Goal: Transaction & Acquisition: Obtain resource

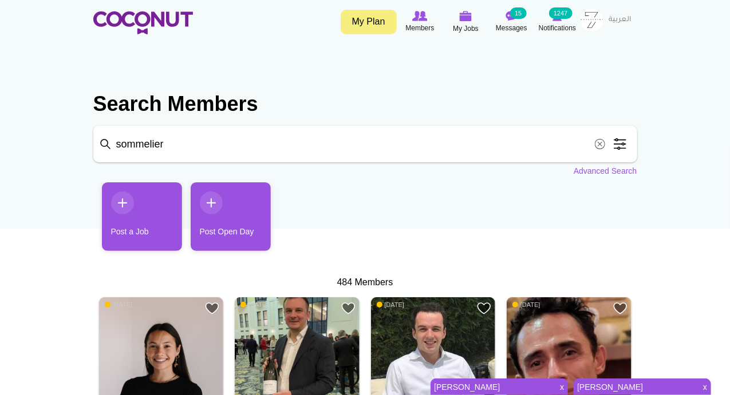
click at [603, 143] on span at bounding box center [599, 144] width 23 height 23
click at [586, 171] on link "Advanced Search" at bounding box center [605, 170] width 64 height 11
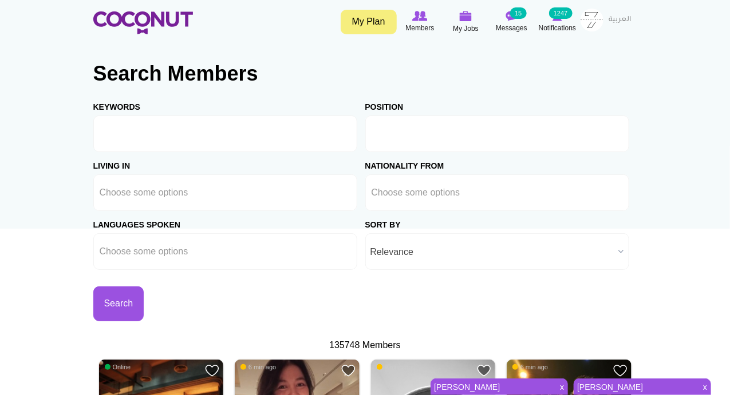
click at [428, 137] on input "text" at bounding box center [422, 134] width 103 height 10
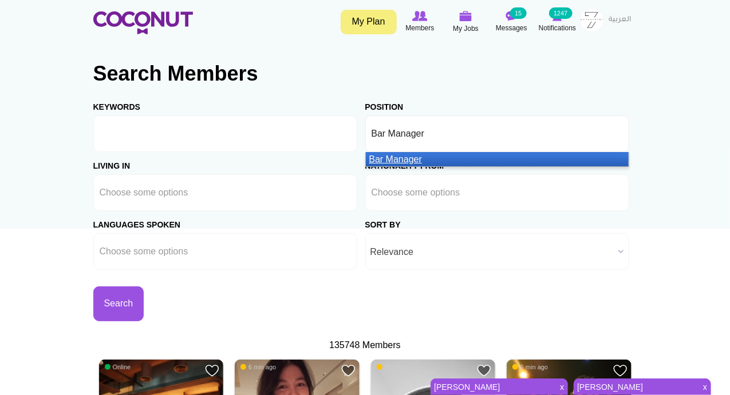
type input "Bar Manager"
click at [405, 156] on em "Bar Manager" at bounding box center [395, 160] width 53 height 10
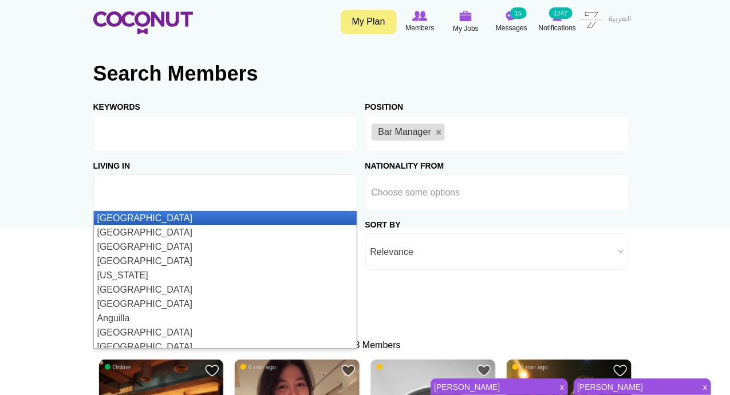
click at [234, 196] on ul at bounding box center [225, 193] width 264 height 37
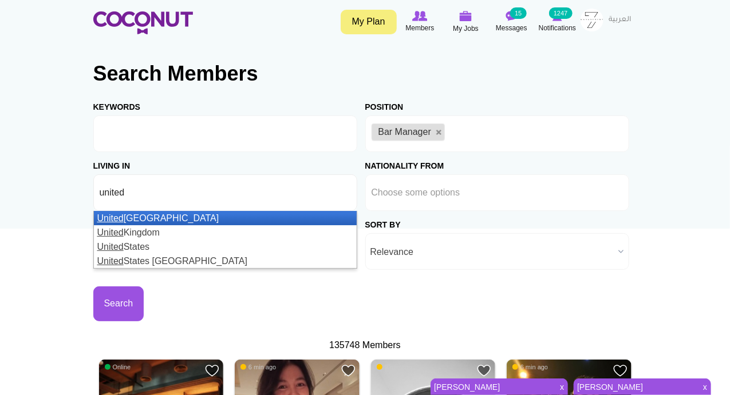
type input "united"
click at [173, 221] on li "United Arab Emirates" at bounding box center [225, 218] width 263 height 14
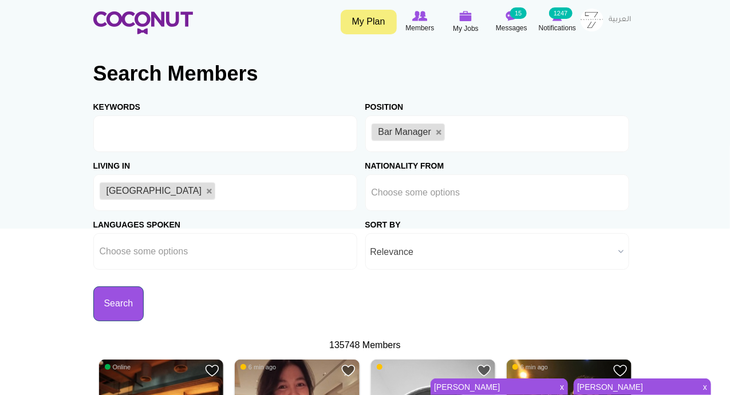
click at [124, 304] on button "Search" at bounding box center [118, 304] width 51 height 35
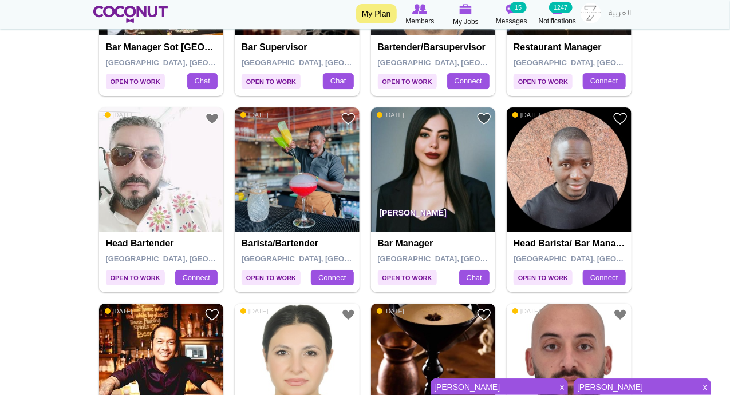
scroll to position [1602, 0]
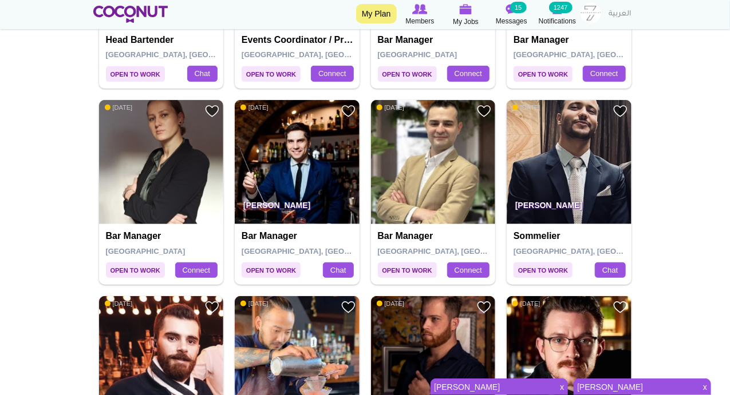
scroll to position [2003, 0]
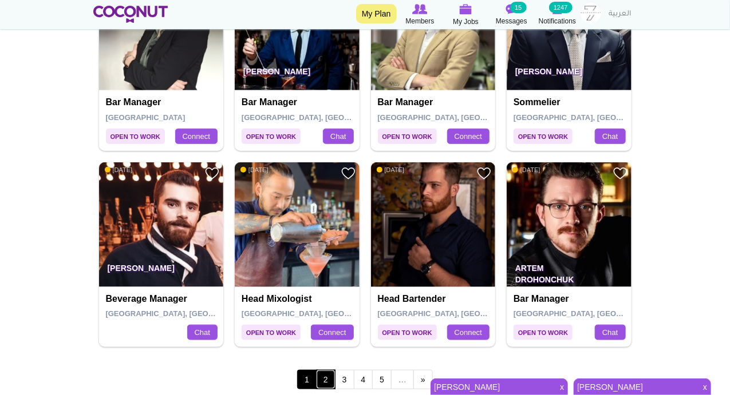
click at [333, 377] on link "2" at bounding box center [325, 379] width 19 height 19
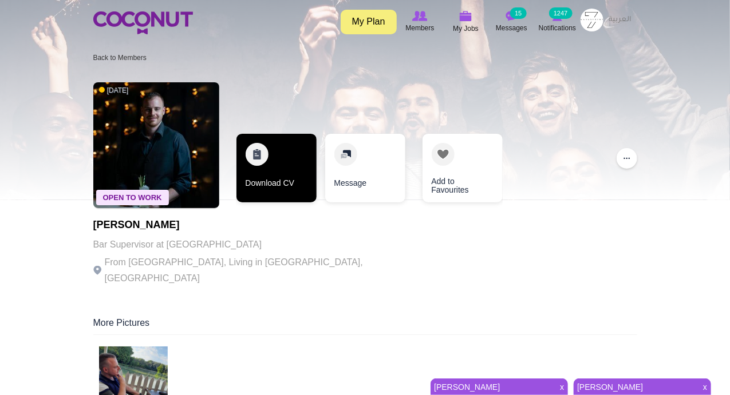
click at [253, 161] on link "Download CV" at bounding box center [276, 168] width 80 height 69
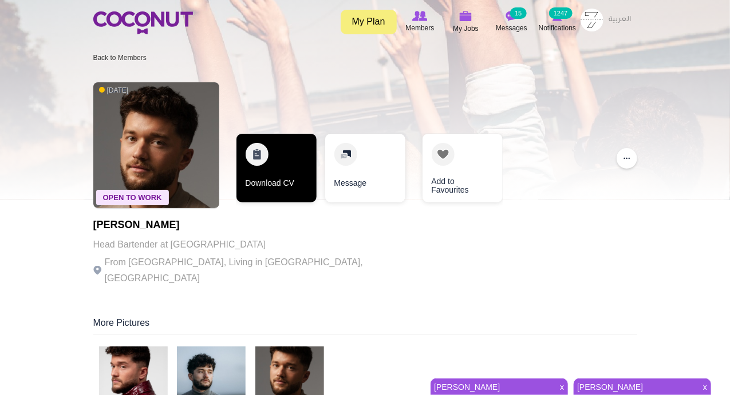
click at [254, 155] on link "Download CV" at bounding box center [276, 168] width 80 height 69
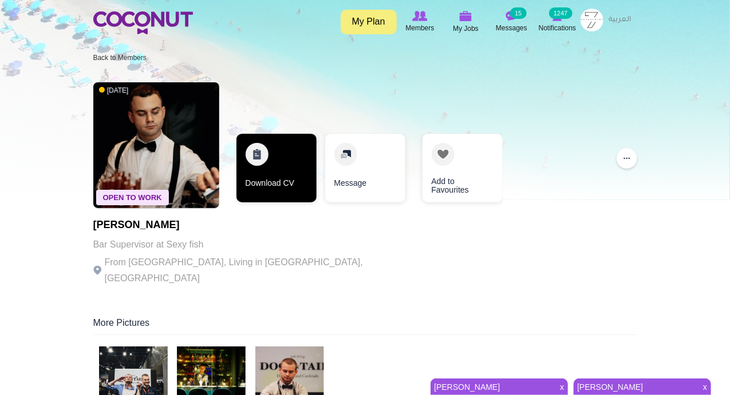
click at [261, 161] on link "Download CV" at bounding box center [276, 168] width 80 height 69
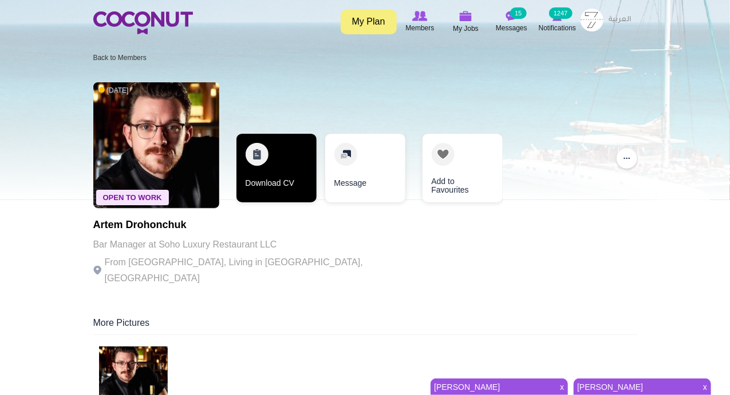
click at [261, 152] on link "Download CV" at bounding box center [276, 168] width 80 height 69
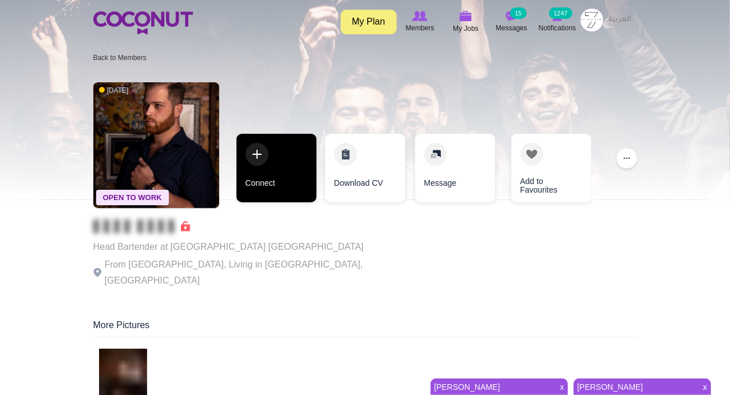
click at [256, 156] on link "Connect" at bounding box center [276, 168] width 80 height 69
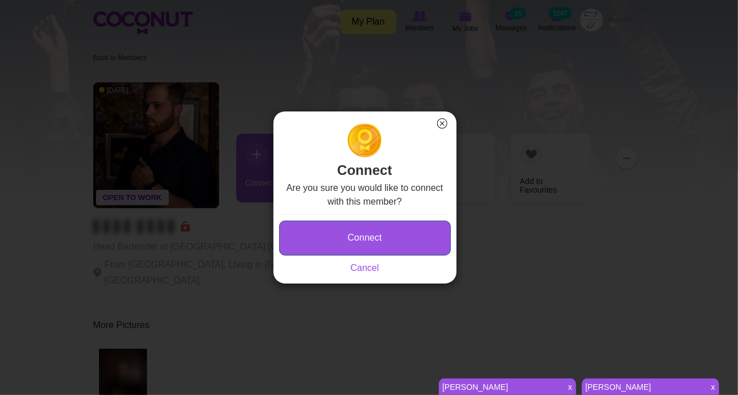
click at [367, 240] on button "Connect" at bounding box center [365, 238] width 172 height 35
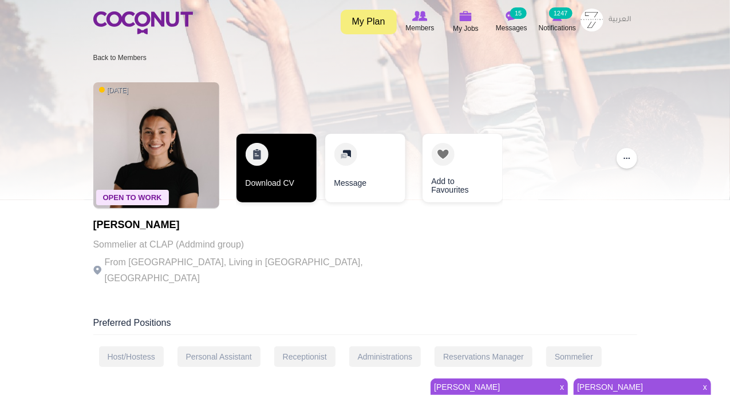
click at [259, 154] on link "Download CV" at bounding box center [276, 168] width 80 height 69
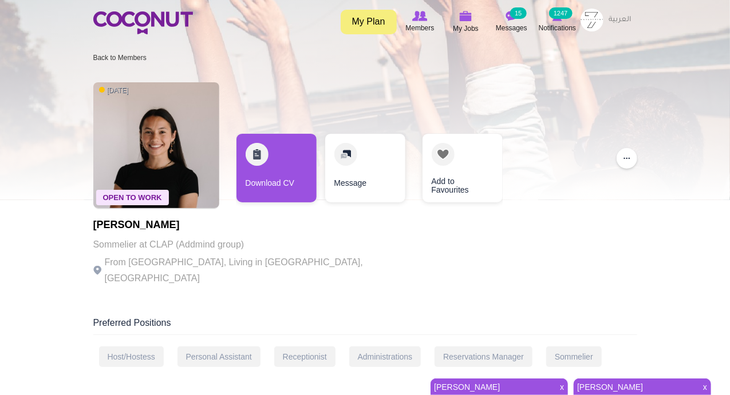
click at [376, 255] on div "Open To Work 3 years ago Catherine Stacey Sommelier at CLAP (Addmind group) Fro…" at bounding box center [365, 185] width 544 height 217
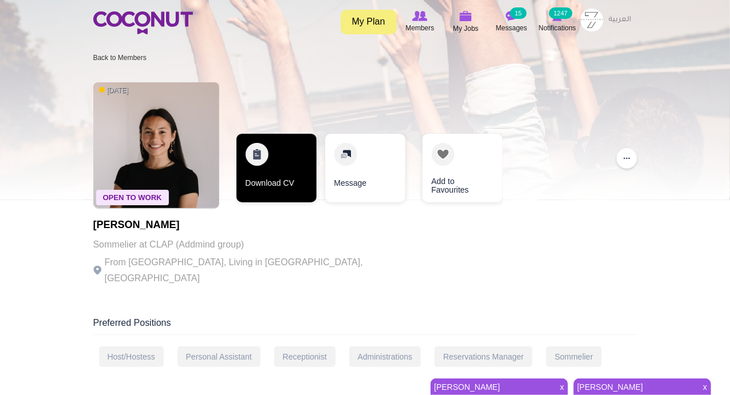
click at [261, 148] on link "Download CV" at bounding box center [276, 168] width 80 height 69
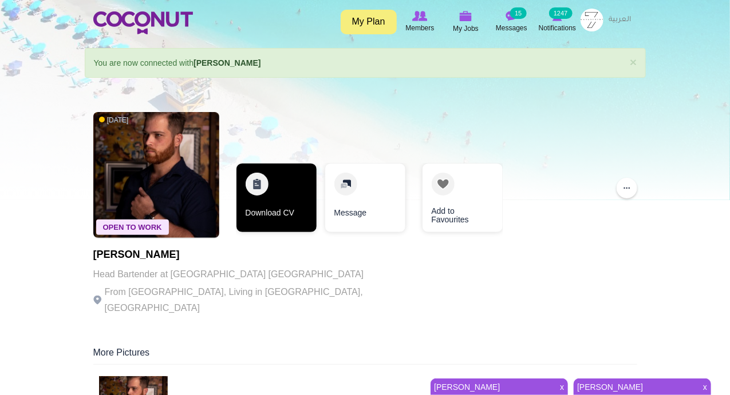
click at [254, 185] on link "Download CV" at bounding box center [276, 198] width 80 height 69
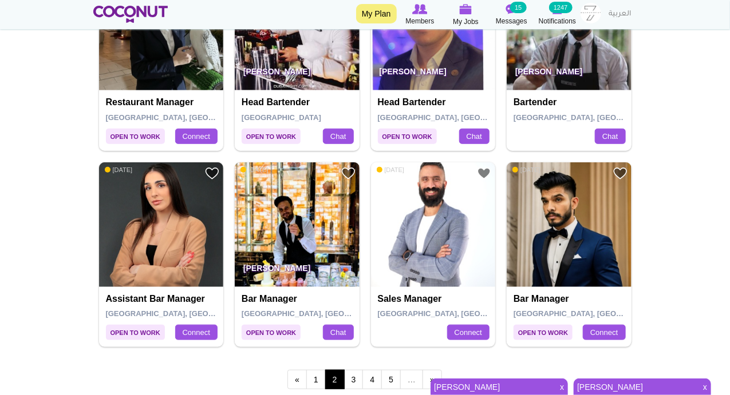
scroll to position [2136, 0]
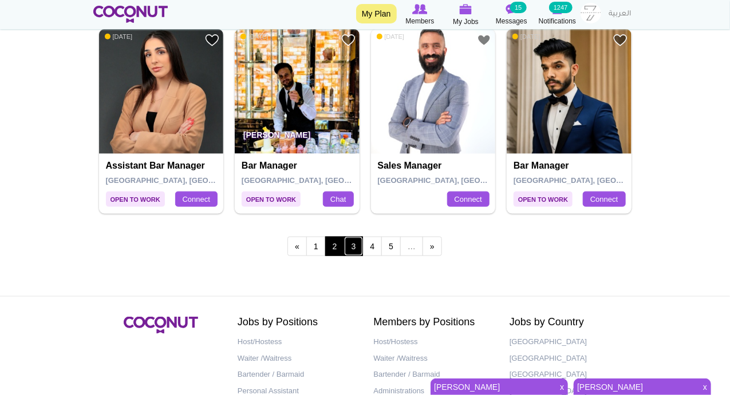
click at [360, 240] on link "3" at bounding box center [353, 246] width 19 height 19
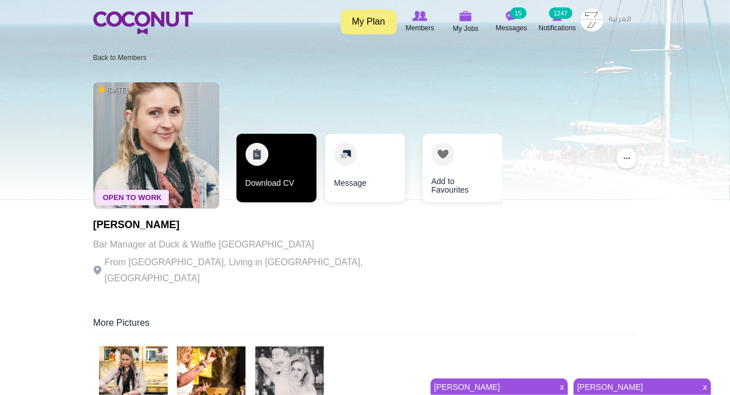
click at [258, 157] on link "Download CV" at bounding box center [276, 168] width 80 height 69
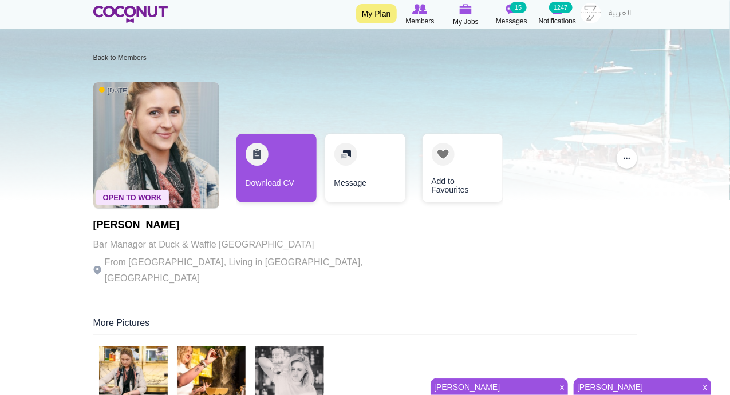
scroll to position [133, 0]
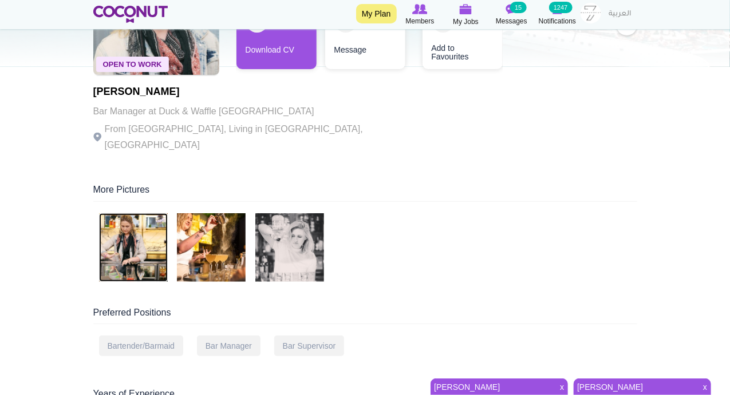
click at [127, 223] on img at bounding box center [133, 247] width 69 height 69
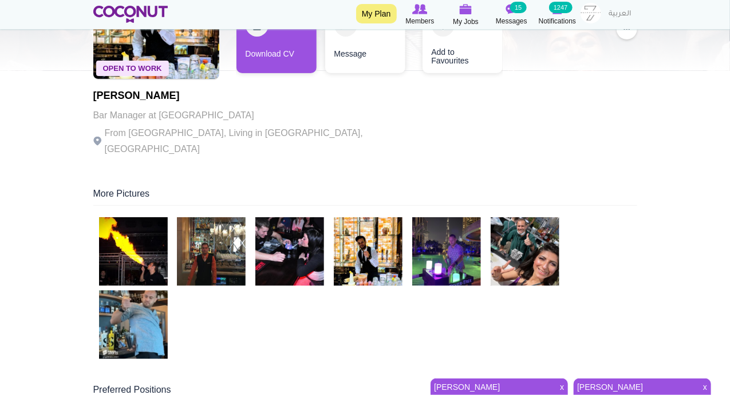
scroll to position [133, 0]
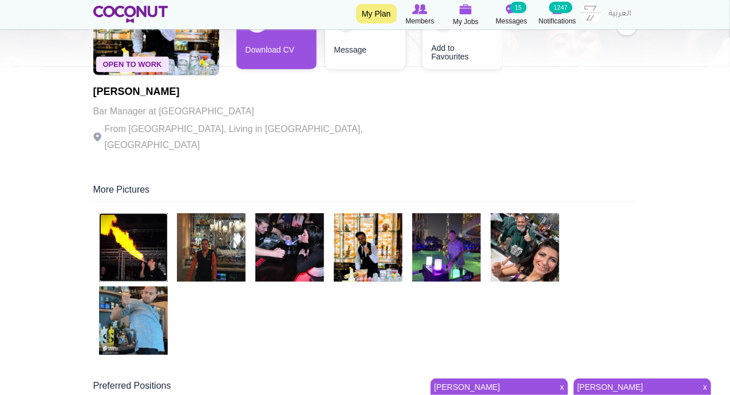
click at [133, 225] on img at bounding box center [133, 247] width 69 height 69
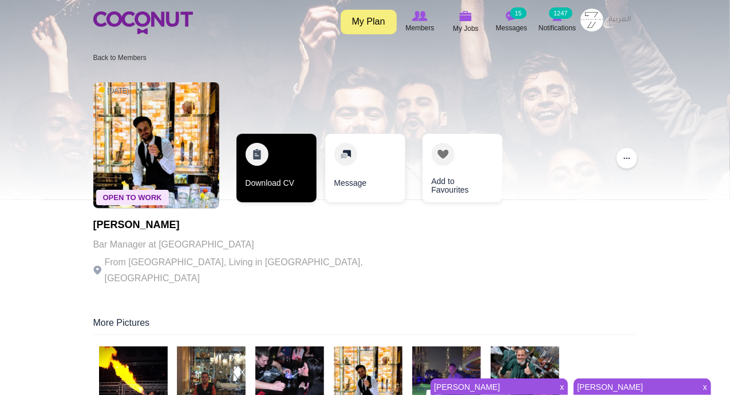
click at [255, 156] on link "Download CV" at bounding box center [276, 168] width 80 height 69
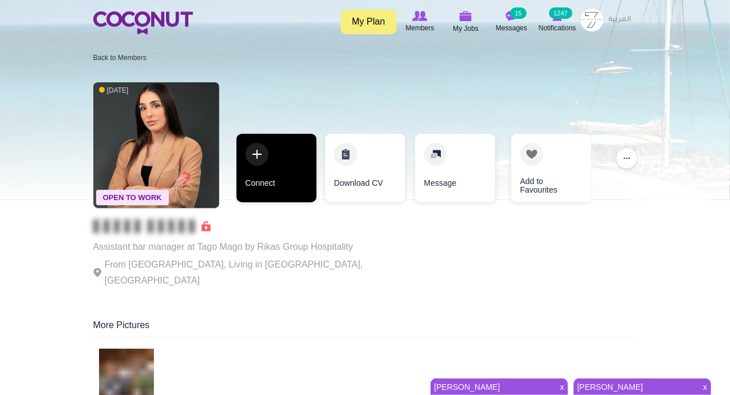
click at [254, 154] on link "Connect" at bounding box center [276, 168] width 80 height 69
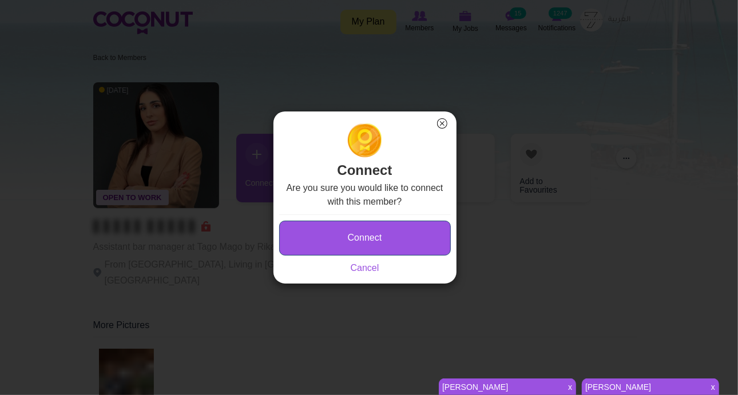
click at [319, 236] on button "Connect" at bounding box center [365, 238] width 172 height 35
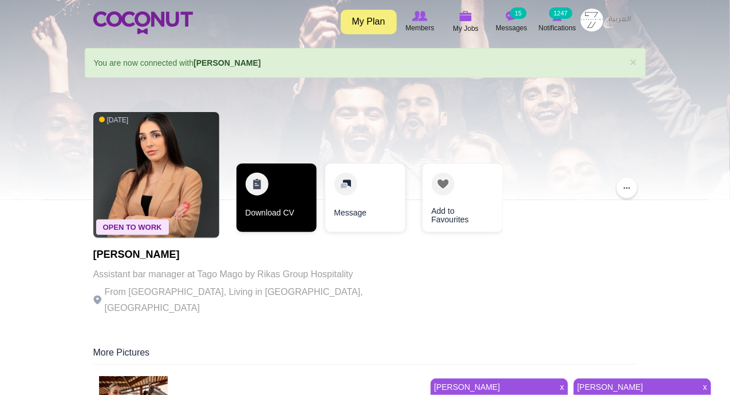
click at [245, 177] on link "Download CV" at bounding box center [276, 198] width 80 height 69
click at [254, 181] on link "Download CV" at bounding box center [276, 198] width 80 height 69
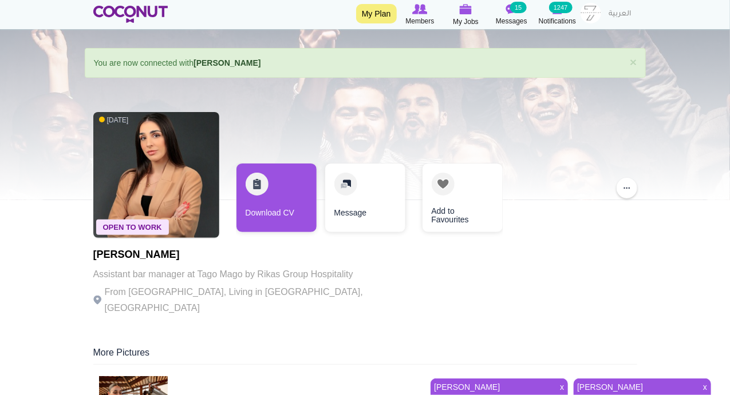
scroll to position [133, 0]
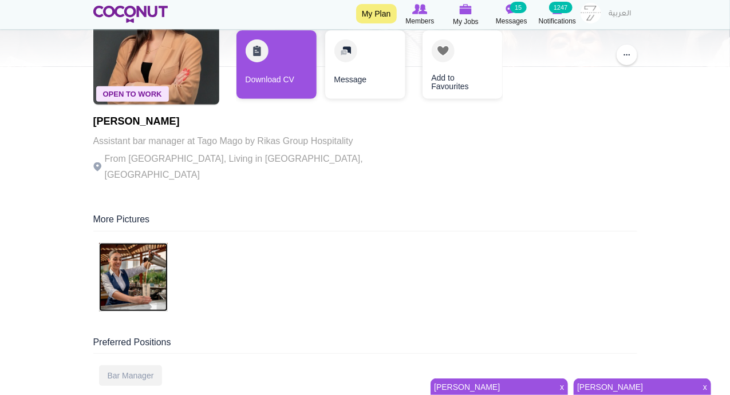
click at [133, 298] on img at bounding box center [133, 277] width 69 height 69
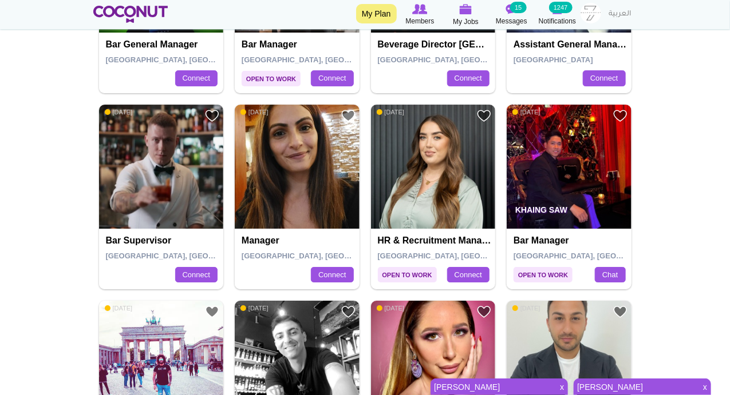
scroll to position [1469, 0]
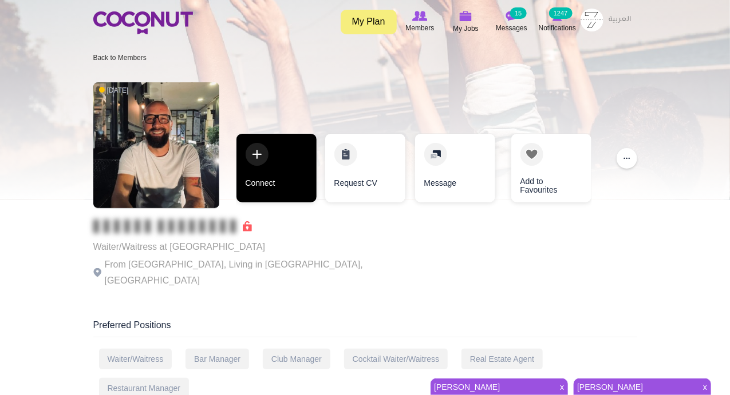
click at [258, 148] on link "Connect" at bounding box center [276, 168] width 80 height 69
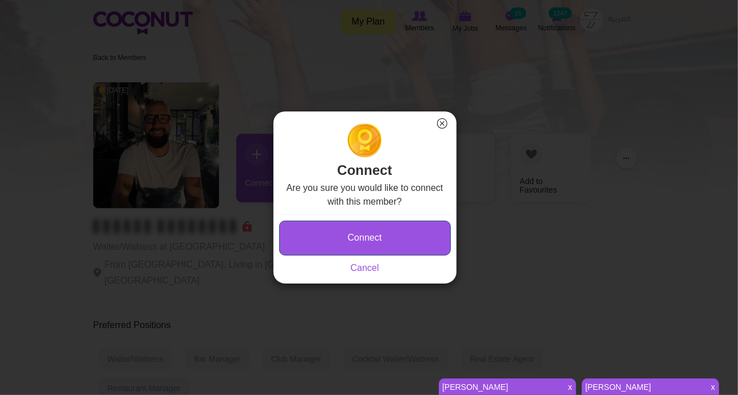
click at [309, 223] on button "Connect" at bounding box center [365, 238] width 172 height 35
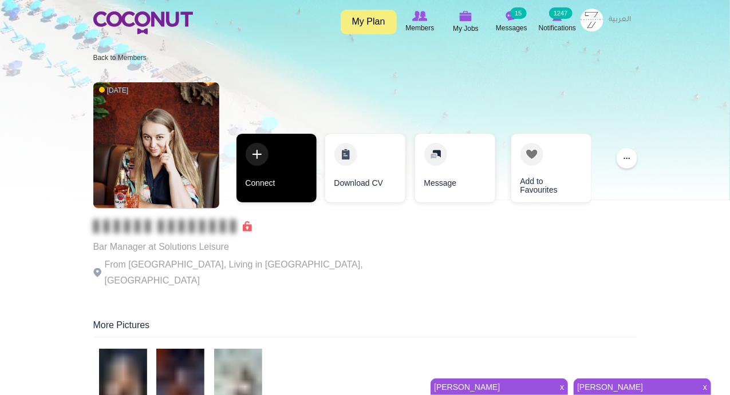
click at [264, 153] on link "Connect" at bounding box center [276, 168] width 80 height 69
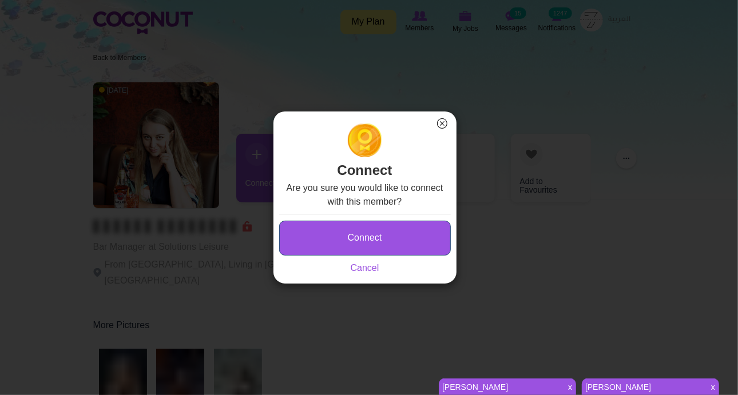
click at [322, 230] on button "Connect" at bounding box center [365, 238] width 172 height 35
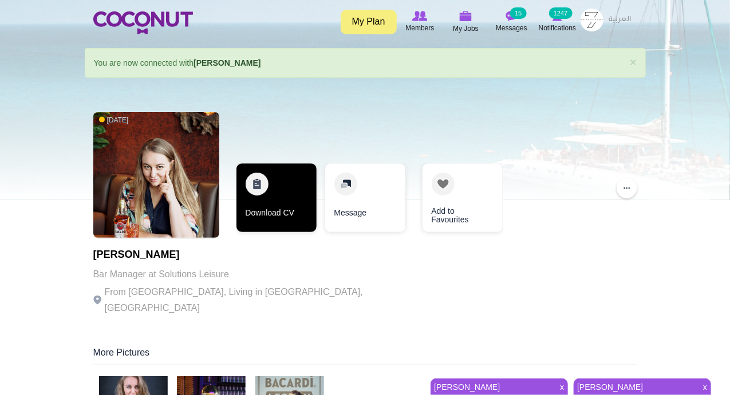
click at [259, 185] on link "Download CV" at bounding box center [276, 198] width 80 height 69
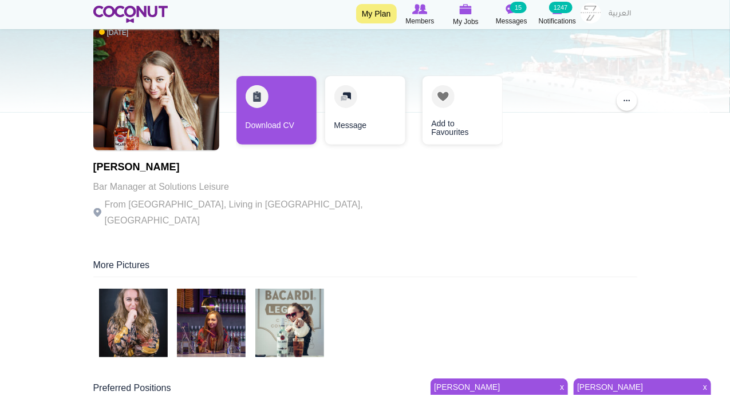
scroll to position [133, 0]
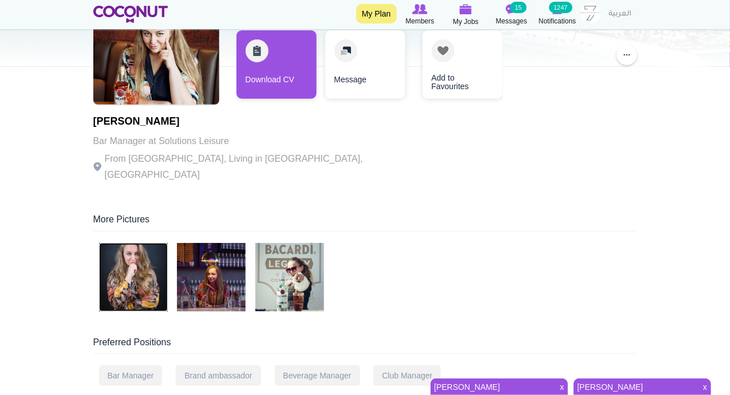
click at [126, 276] on img at bounding box center [133, 277] width 69 height 69
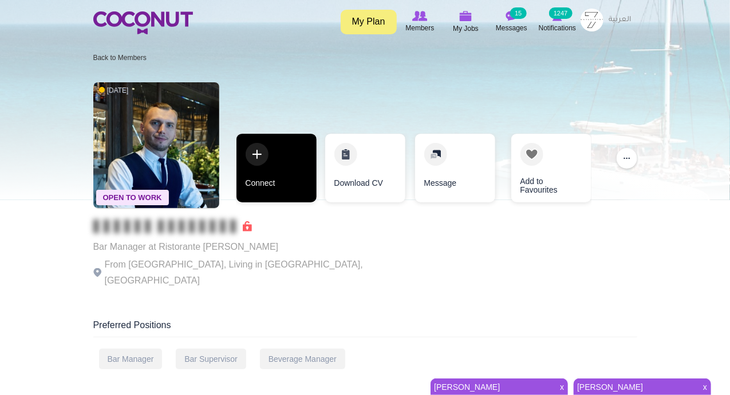
click at [263, 158] on link "Connect" at bounding box center [276, 168] width 80 height 69
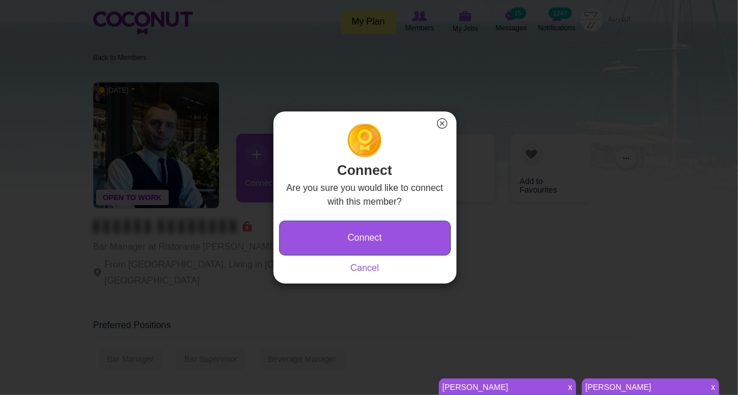
click at [319, 228] on button "Connect" at bounding box center [365, 238] width 172 height 35
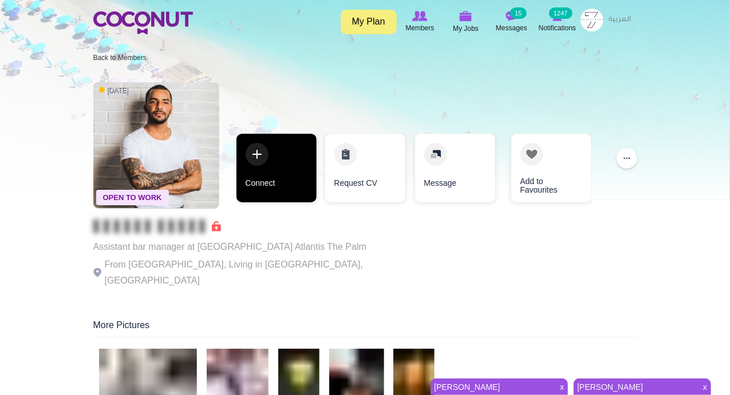
click at [256, 156] on link "Connect" at bounding box center [276, 168] width 80 height 69
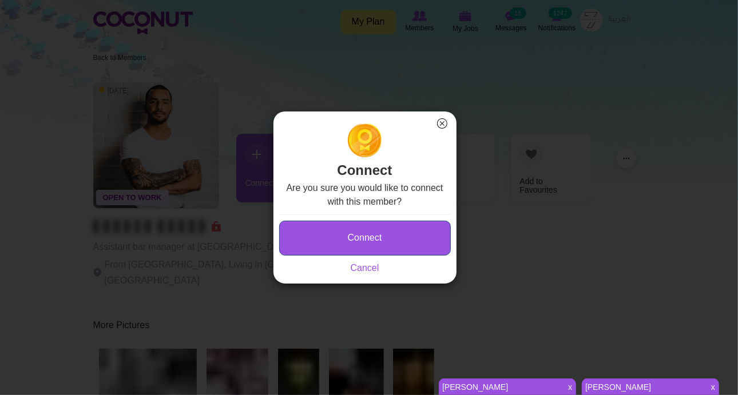
click at [298, 240] on button "Connect" at bounding box center [365, 238] width 172 height 35
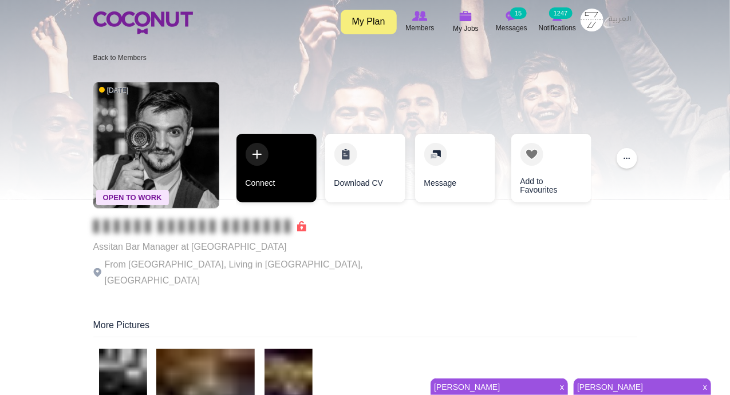
click at [252, 153] on link "Connect" at bounding box center [276, 168] width 80 height 69
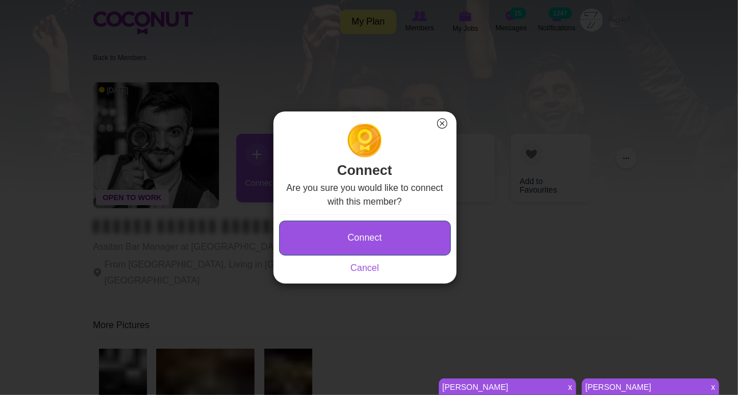
click at [367, 234] on button "Connect" at bounding box center [365, 238] width 172 height 35
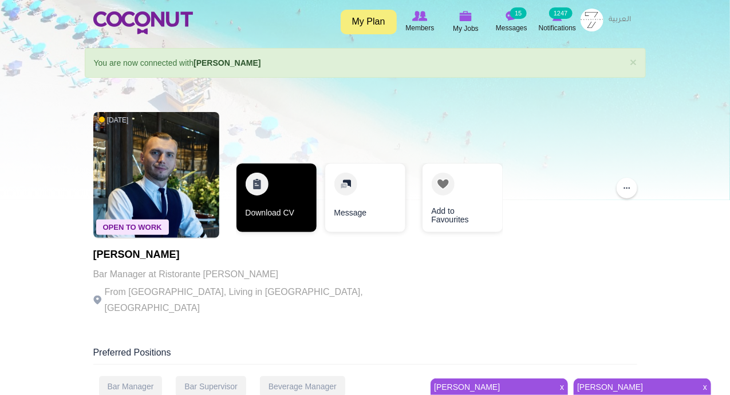
click at [263, 183] on link "Download CV" at bounding box center [276, 198] width 80 height 69
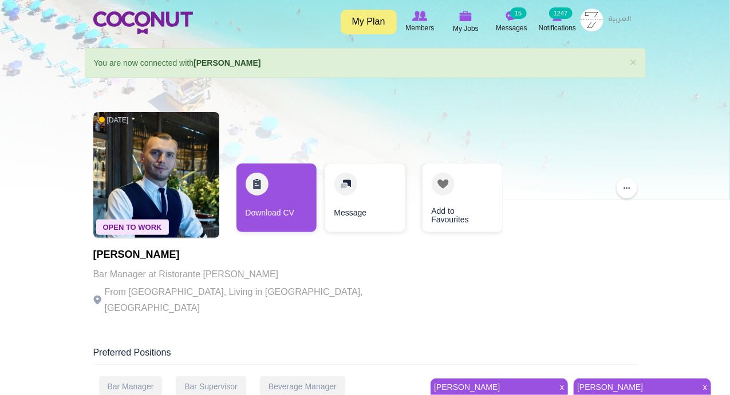
drag, startPoint x: 97, startPoint y: 252, endPoint x: 184, endPoint y: 252, distance: 86.4
click at [184, 252] on h1 "Mykola Bazoikin" at bounding box center [250, 255] width 315 height 11
click at [219, 254] on h1 "Mykola Bazoikin" at bounding box center [250, 255] width 315 height 11
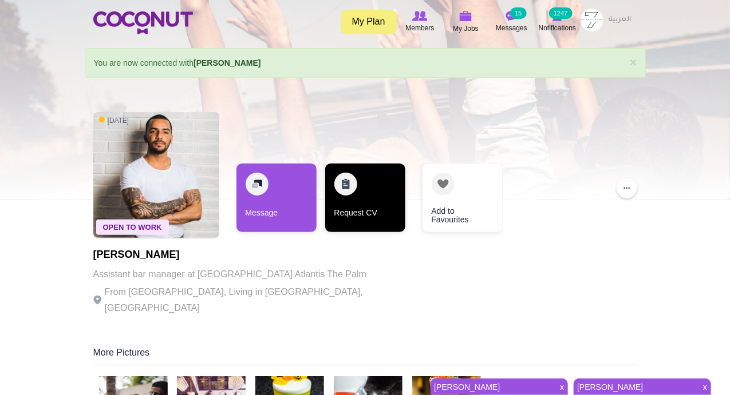
click at [346, 181] on link "Request CV" at bounding box center [365, 198] width 80 height 69
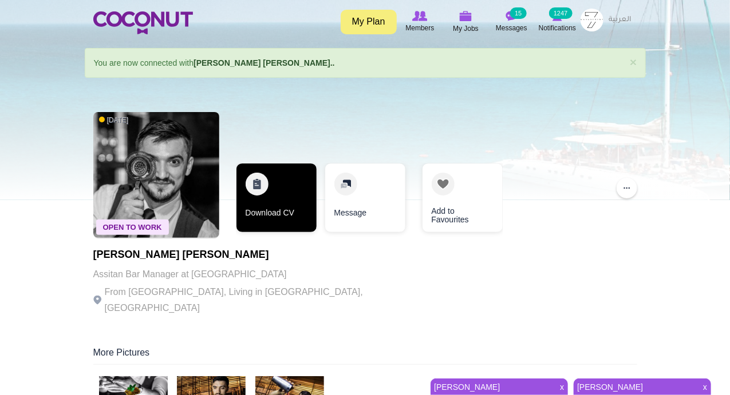
click at [266, 186] on link "Download CV" at bounding box center [276, 198] width 80 height 69
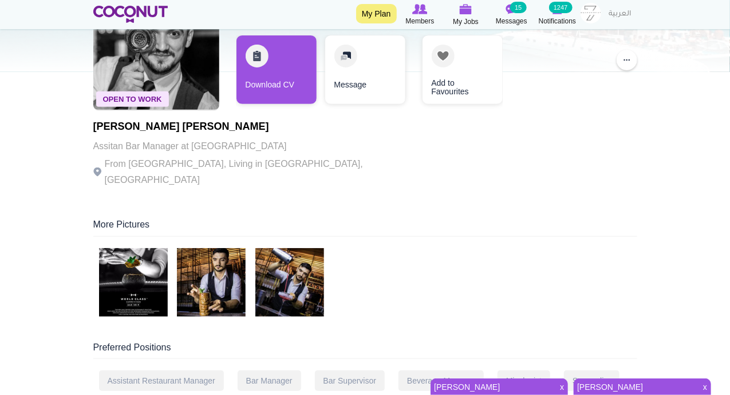
scroll to position [133, 0]
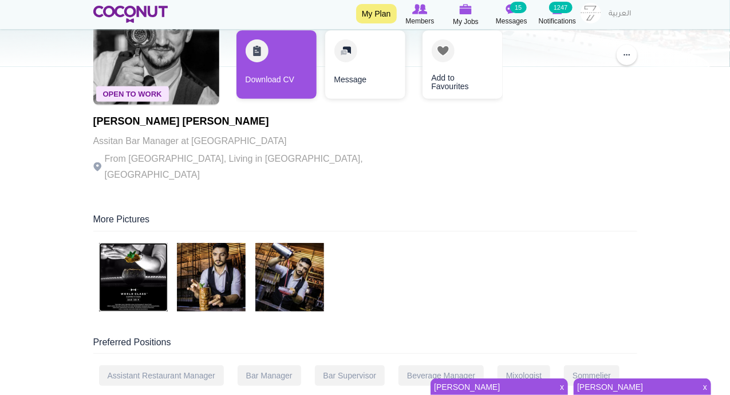
click at [153, 247] on img at bounding box center [133, 277] width 69 height 69
